Goal: Transaction & Acquisition: Book appointment/travel/reservation

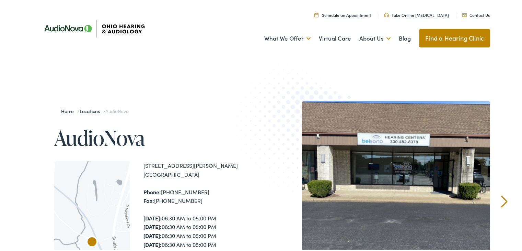
click at [347, 14] on link "Schedule an Appointment" at bounding box center [343, 14] width 57 height 6
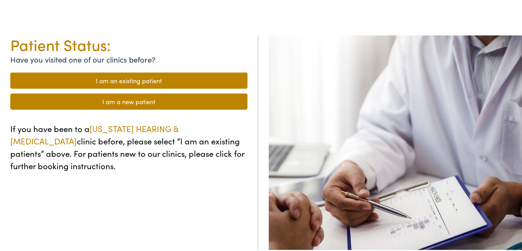
scroll to position [103, 0]
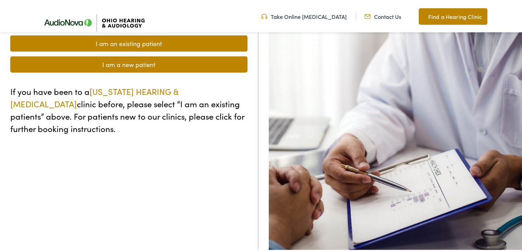
click at [164, 67] on link "I am a new patient" at bounding box center [128, 63] width 237 height 16
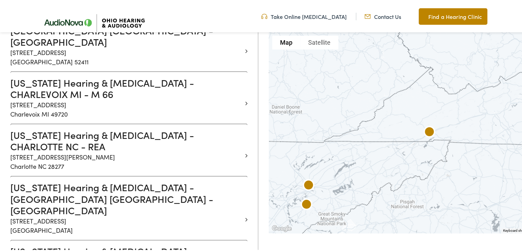
scroll to position [2060, 0]
